Goal: Navigation & Orientation: Find specific page/section

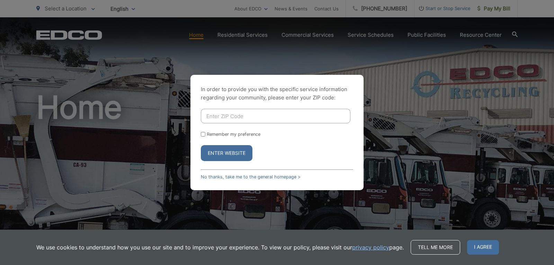
click at [223, 116] on input "Enter ZIP Code" at bounding box center [275, 116] width 149 height 15
type input "91941"
click at [203, 134] on input "Remember my preference" at bounding box center [203, 134] width 4 height 4
checkbox input "true"
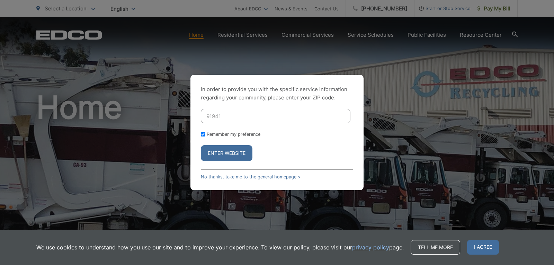
click at [225, 155] on button "Enter Website" at bounding box center [227, 153] width 52 height 16
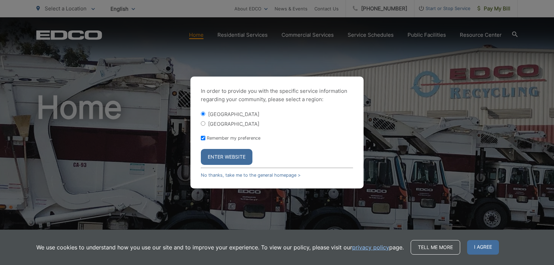
click at [225, 155] on button "Enter Website" at bounding box center [227, 157] width 52 height 16
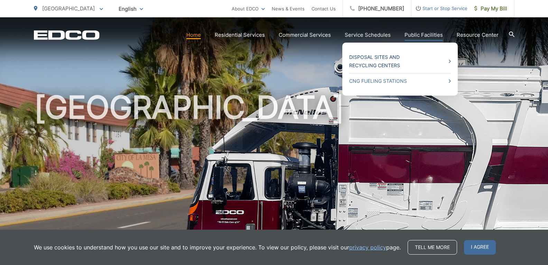
click at [392, 58] on link "Disposal Sites and Recycling Centers" at bounding box center [400, 61] width 102 height 17
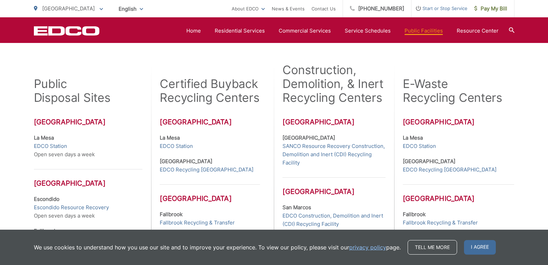
scroll to position [180, 0]
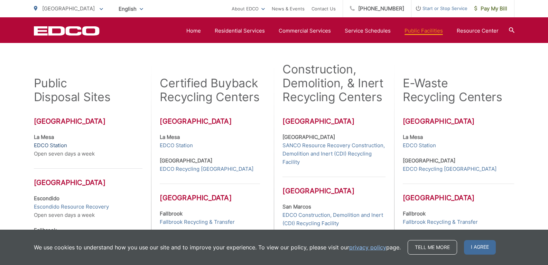
click at [51, 142] on link "EDCO Station" at bounding box center [50, 145] width 33 height 8
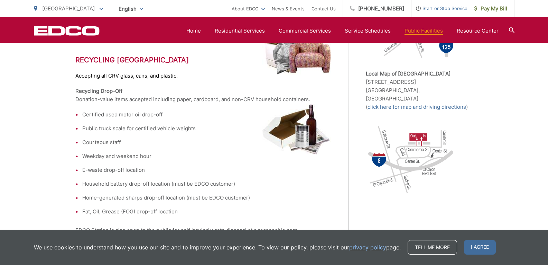
scroll to position [250, 0]
